Goal: Task Accomplishment & Management: Manage account settings

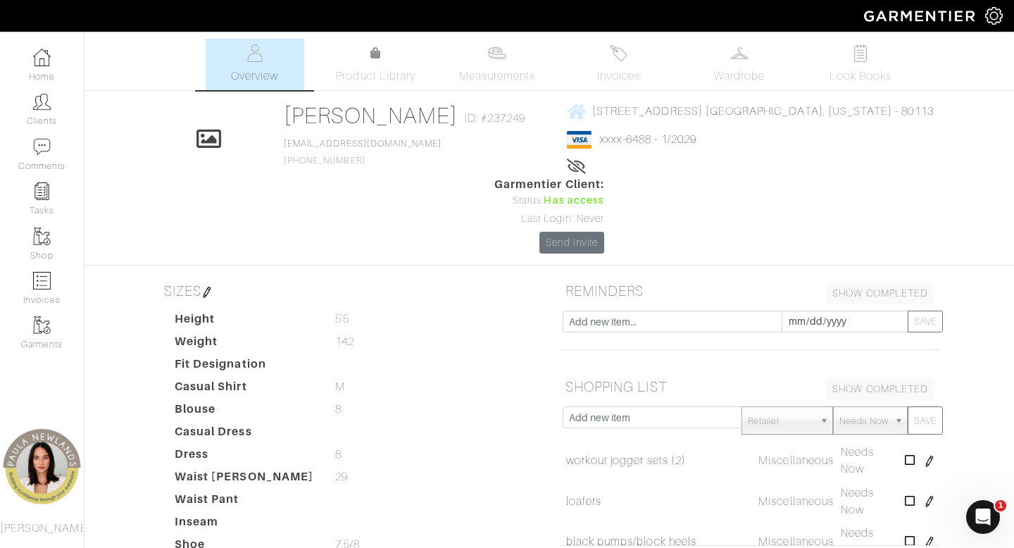
scroll to position [960, 0]
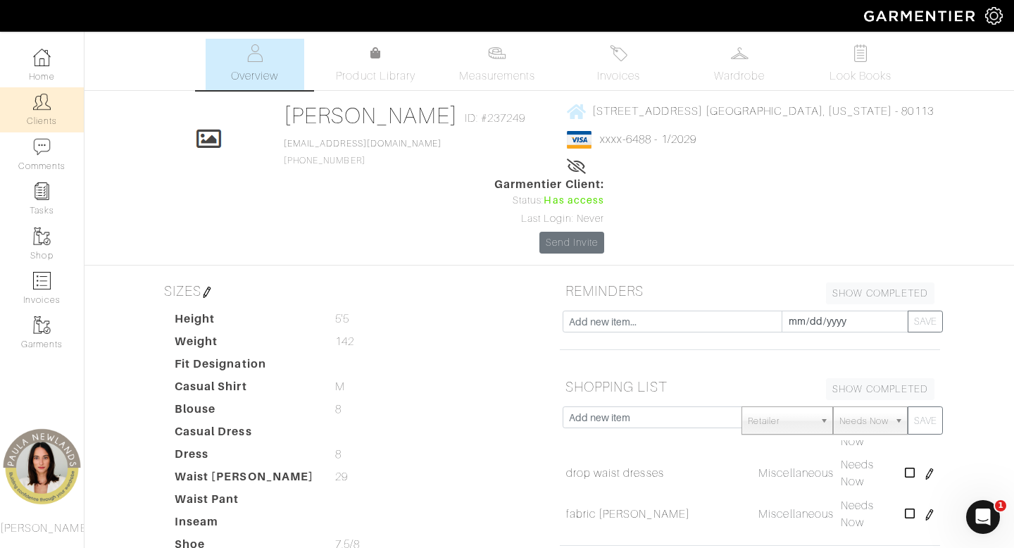
click at [33, 121] on link "Clients" at bounding box center [42, 109] width 84 height 44
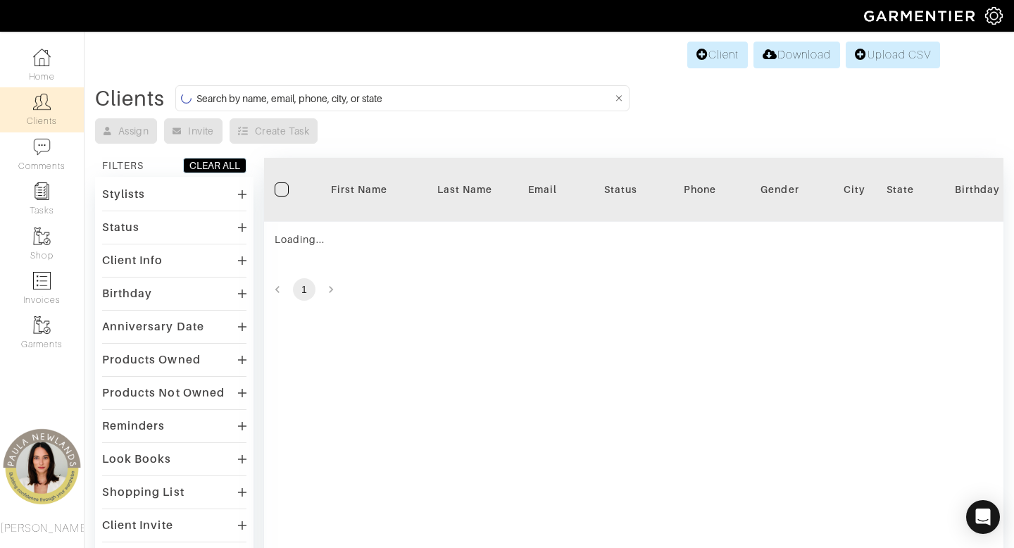
click at [537, 100] on input at bounding box center [404, 98] width 416 height 18
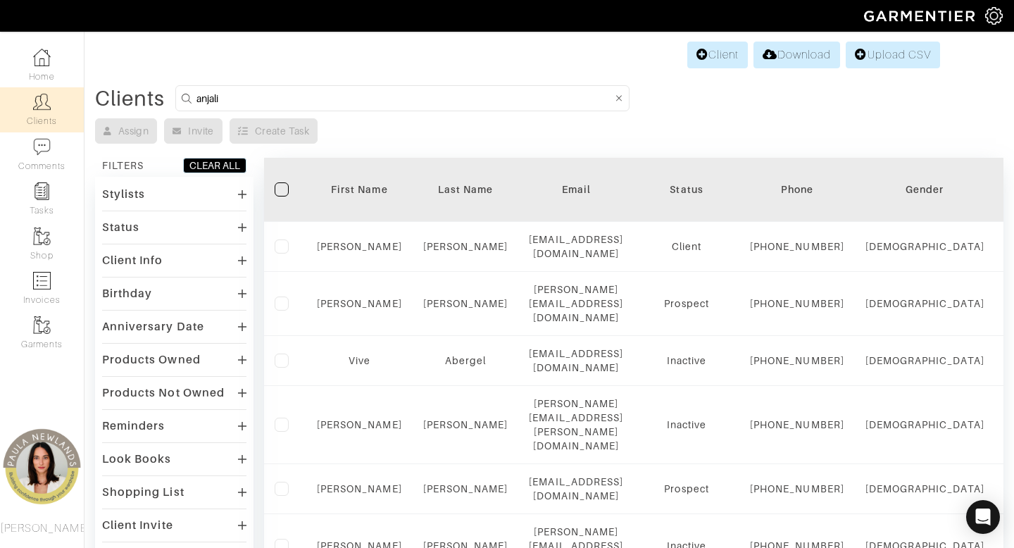
type input "anjali"
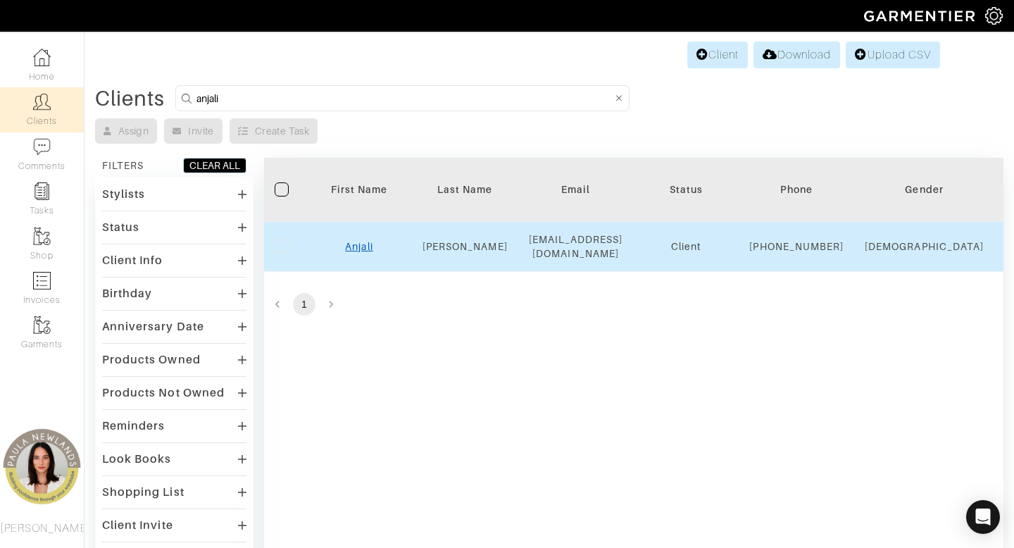
click at [356, 252] on link "Anjali" at bounding box center [358, 246] width 27 height 11
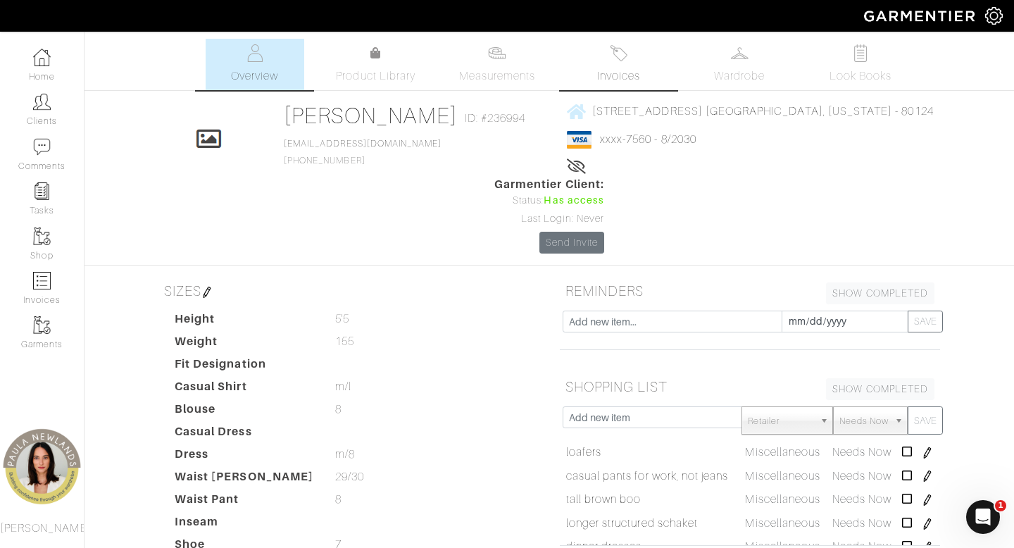
click at [602, 65] on link "Invoices" at bounding box center [618, 64] width 99 height 51
click at [630, 61] on link "Invoices" at bounding box center [618, 64] width 99 height 51
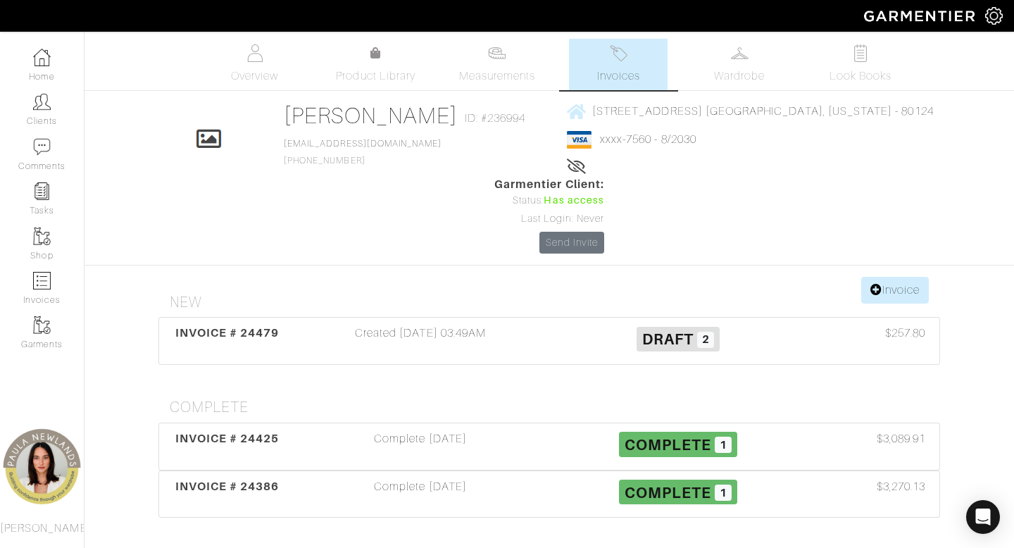
click at [622, 67] on link "Invoices" at bounding box center [618, 64] width 99 height 51
click at [472, 324] on div "Created 09/02/25 03:49AM" at bounding box center [420, 340] width 258 height 32
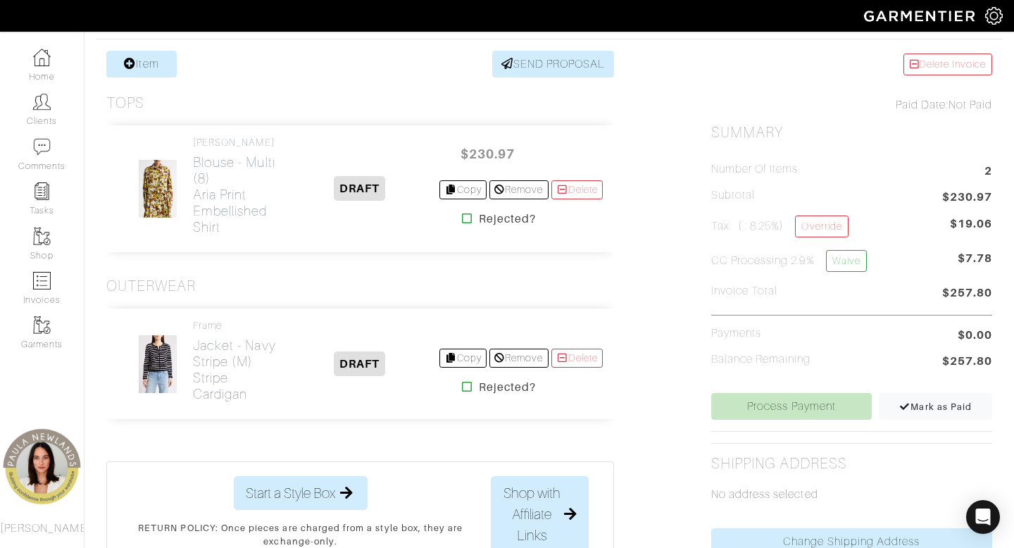
scroll to position [267, 0]
click at [225, 351] on h2 "Jacket - navy stripe (m) stripe cardigan" at bounding box center [236, 371] width 87 height 65
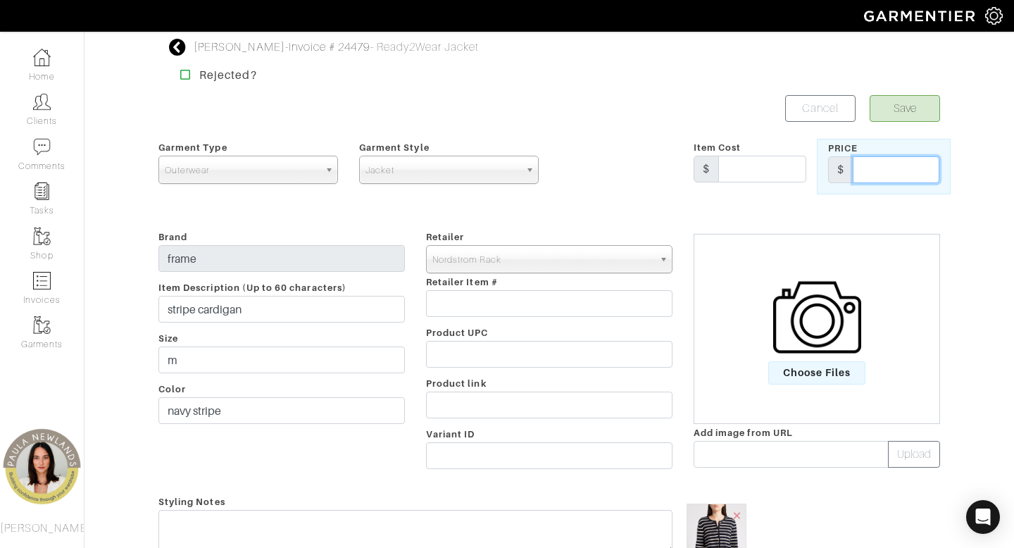
click at [796, 172] on input "text" at bounding box center [895, 169] width 87 height 27
type input "149.97"
click at [796, 119] on button "Save" at bounding box center [904, 108] width 70 height 27
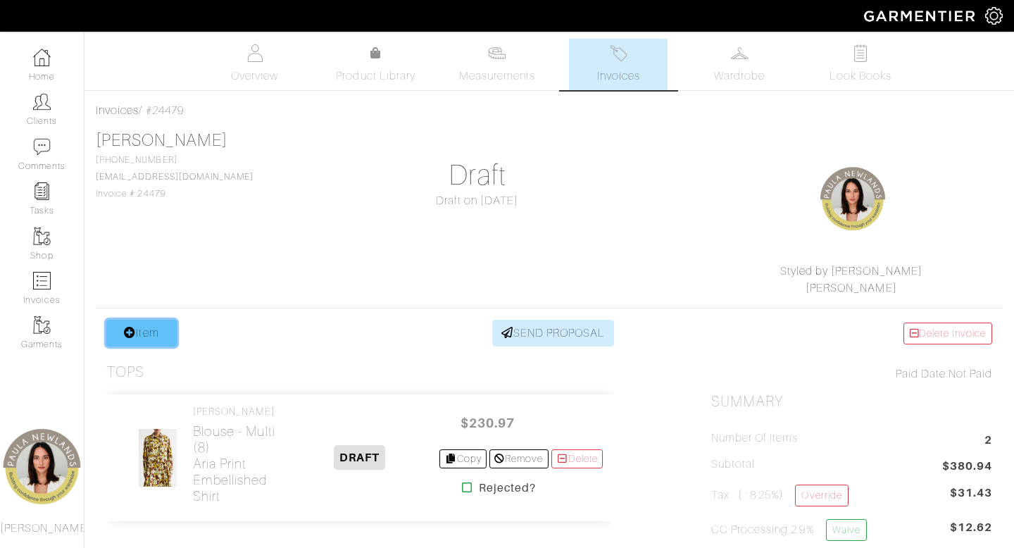
click at [151, 334] on link "Item" at bounding box center [141, 333] width 70 height 27
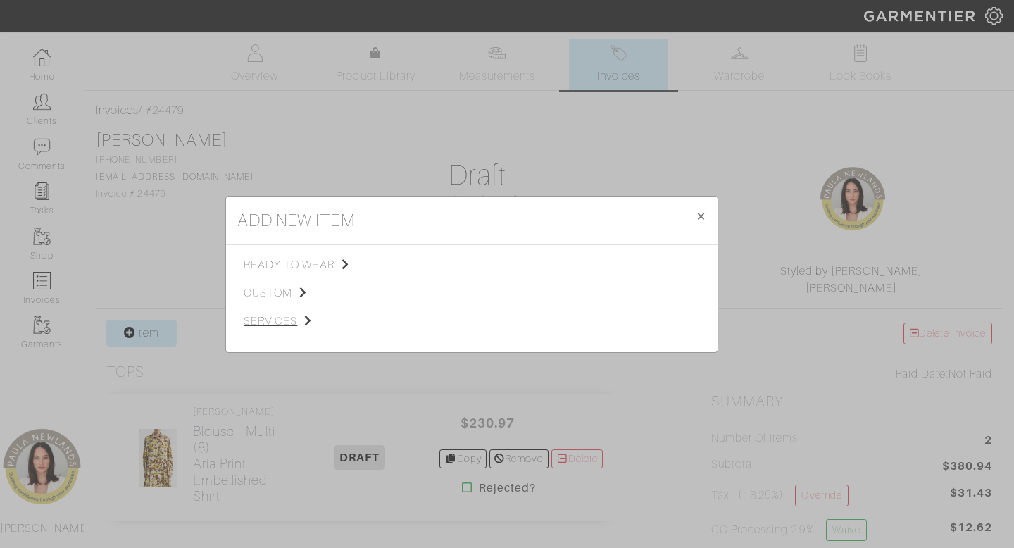
click at [282, 322] on span "services" at bounding box center [314, 321] width 141 height 17
click at [452, 320] on link "Miscellaneous" at bounding box center [439, 318] width 67 height 11
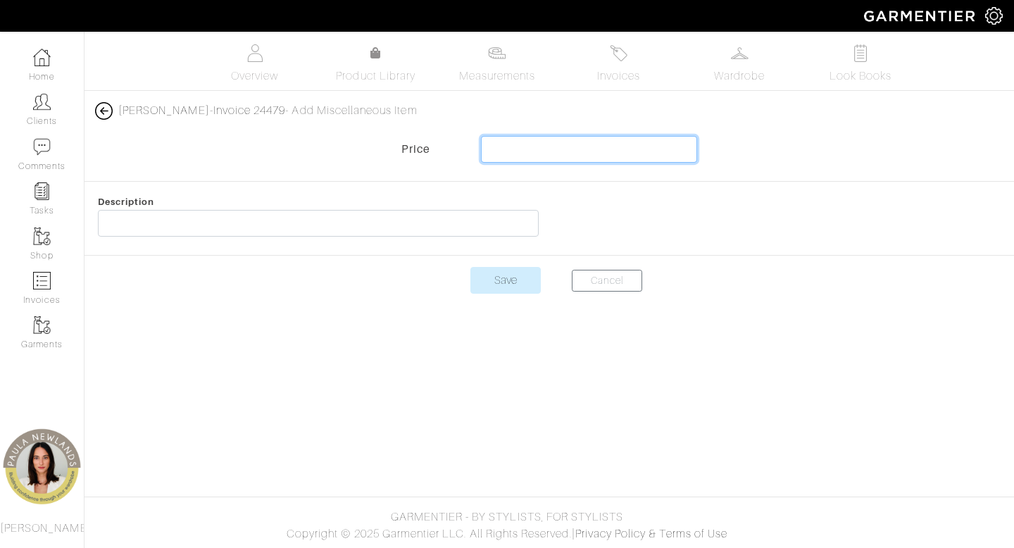
click at [678, 149] on input "text" at bounding box center [589, 149] width 217 height 27
type input "-3000"
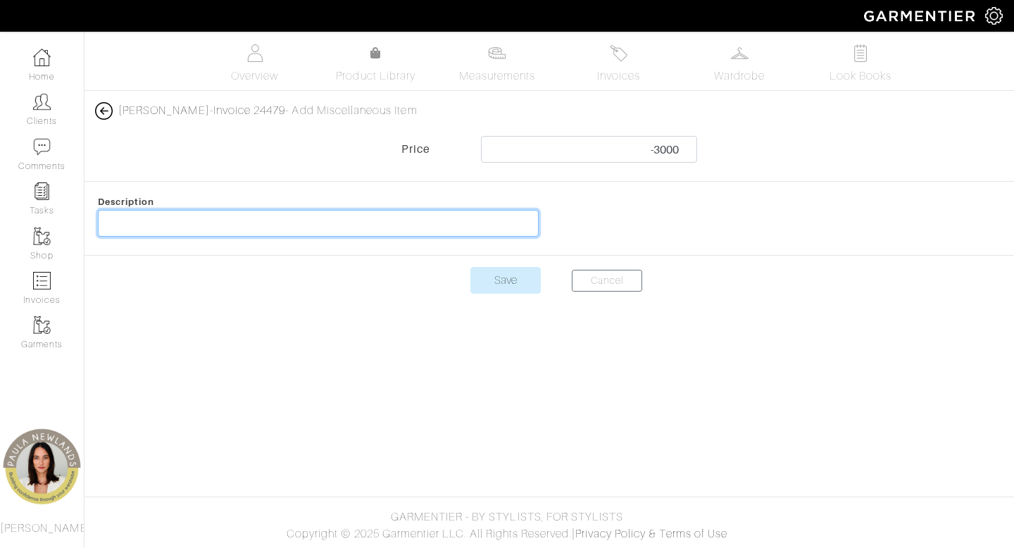
click at [506, 220] on input "text" at bounding box center [318, 223] width 441 height 27
type input "Deposit for clothes"
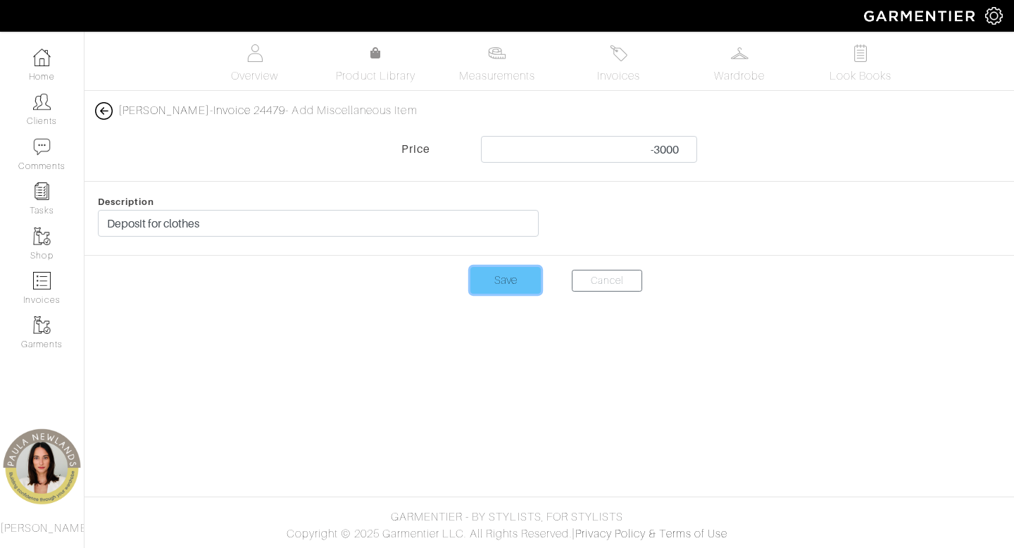
click at [512, 281] on input "Save" at bounding box center [505, 280] width 70 height 27
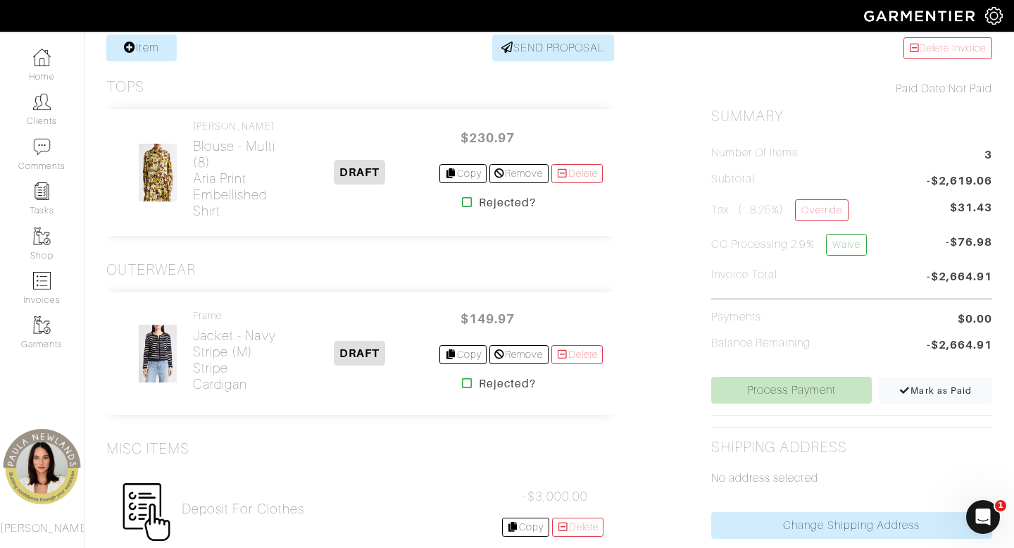
scroll to position [312, 0]
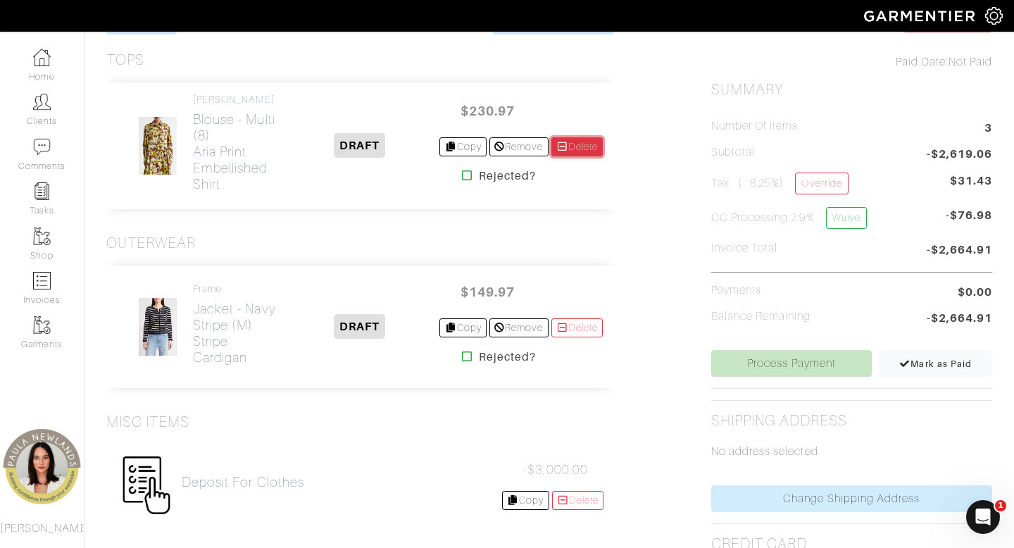
click at [581, 150] on link "Delete" at bounding box center [577, 146] width 52 height 19
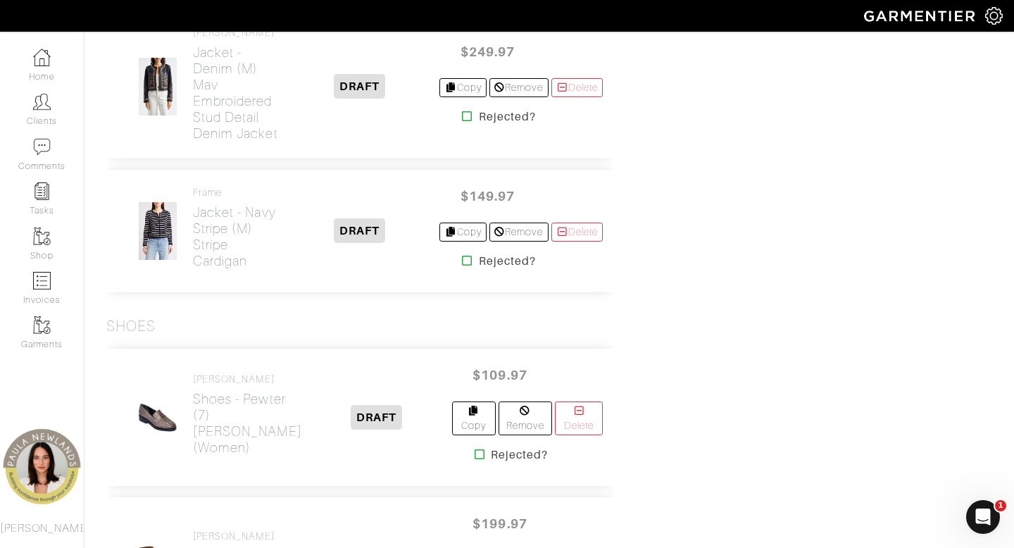
scroll to position [2900, 0]
click at [574, 241] on link "Delete" at bounding box center [577, 231] width 52 height 19
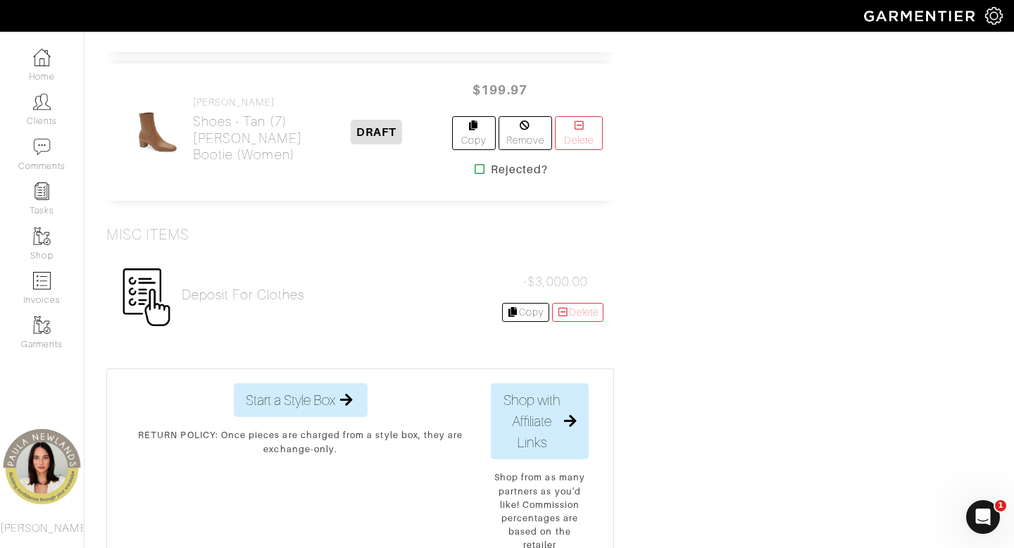
scroll to position [3335, 0]
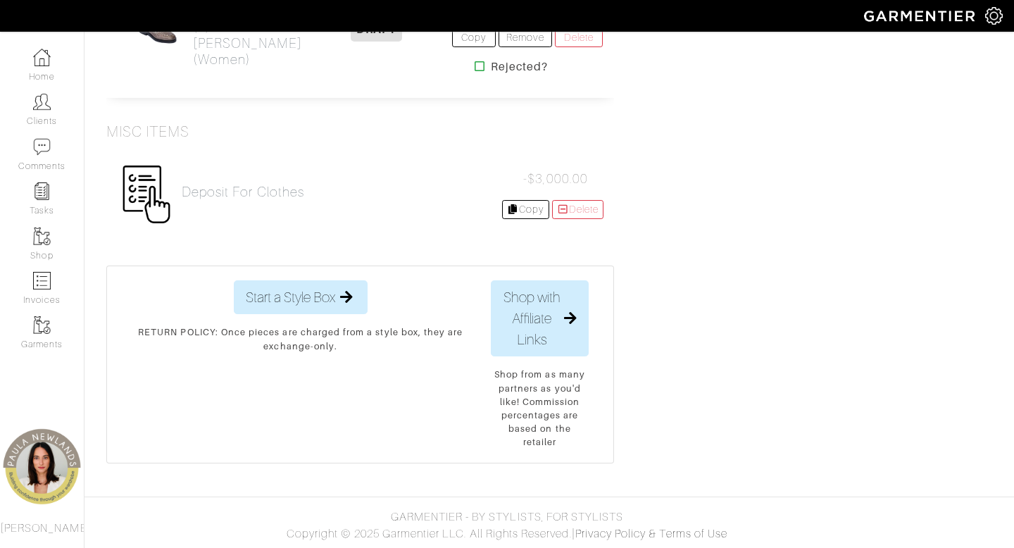
scroll to position [3364, 0]
